Goal: Task Accomplishment & Management: Manage account settings

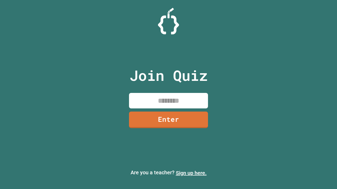
click at [191, 173] on link "Sign up here." at bounding box center [191, 173] width 31 height 6
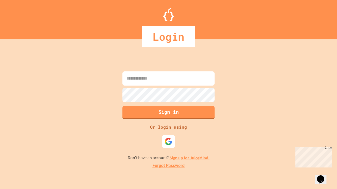
click at [168, 166] on link "Forgot Password" at bounding box center [168, 166] width 32 height 6
